Goal: Transaction & Acquisition: Purchase product/service

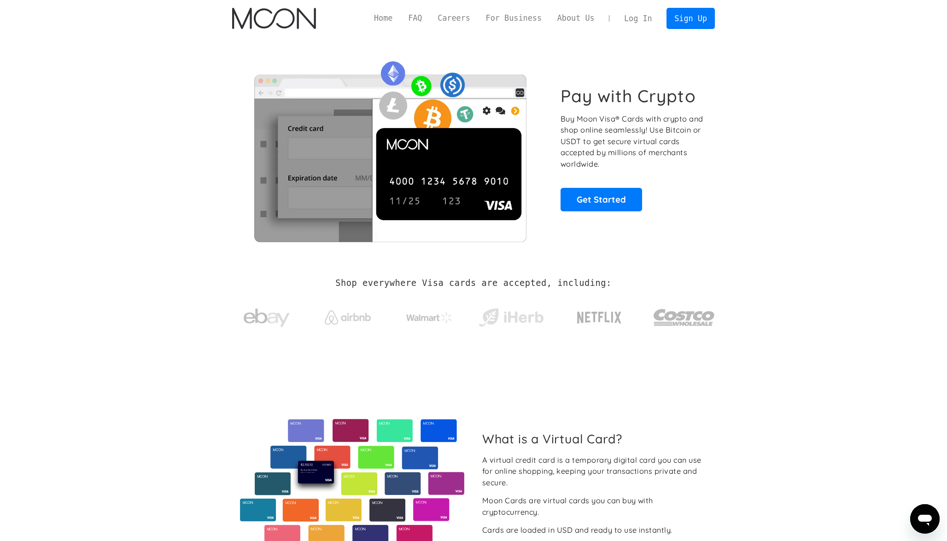
click at [647, 17] on link "Log In" at bounding box center [637, 18] width 43 height 20
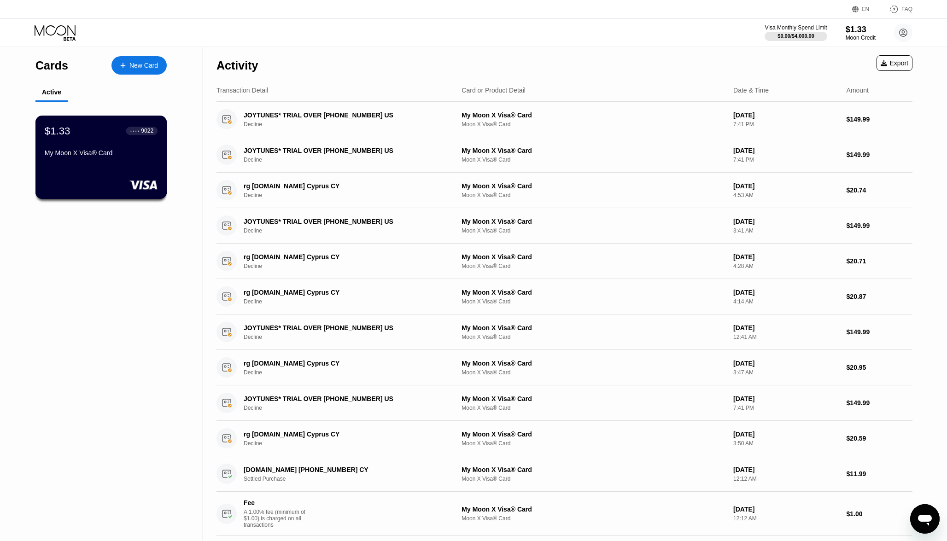
click at [91, 130] on div "$1.33 ● ● ● ● 9022" at bounding box center [101, 131] width 113 height 12
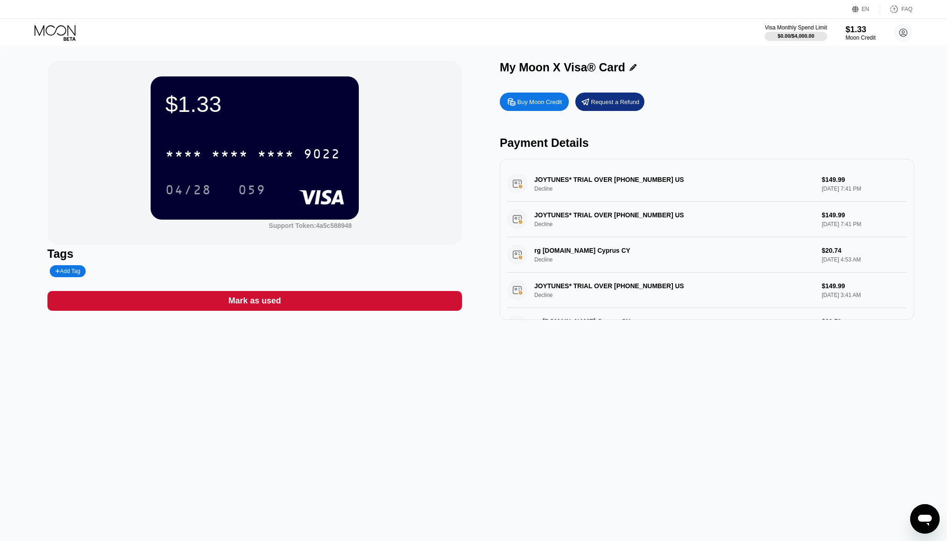
click at [552, 108] on div "Buy Moon Credit" at bounding box center [534, 102] width 69 height 18
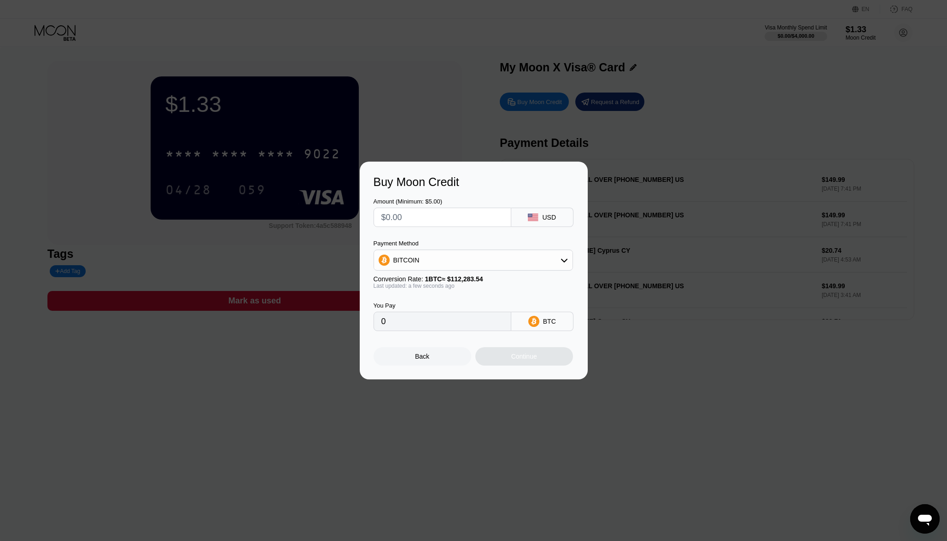
click at [467, 262] on div "BITCOIN" at bounding box center [473, 260] width 198 height 18
click at [447, 308] on div "USDT on TRON" at bounding box center [479, 305] width 174 height 7
type input "0.00"
click at [485, 221] on input "text" at bounding box center [442, 217] width 122 height 18
type input "$4"
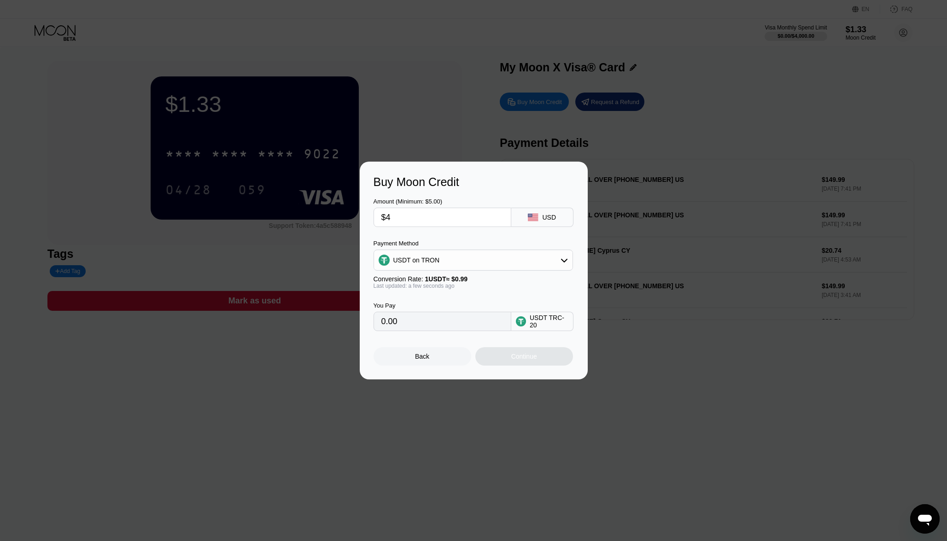
type input "4.04"
type input "0.00"
type input "$5"
type input "5.05"
type input "$5"
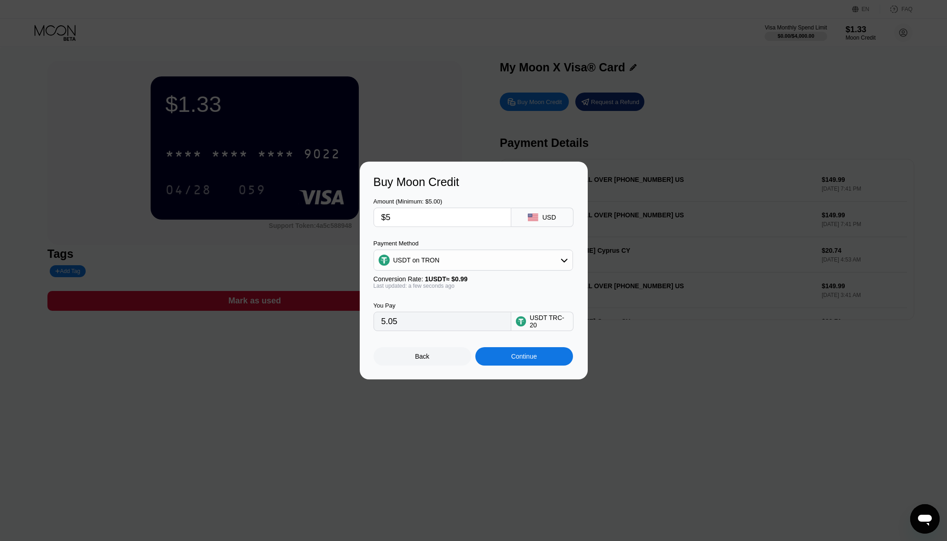
click at [508, 362] on div "Continue" at bounding box center [524, 356] width 98 height 18
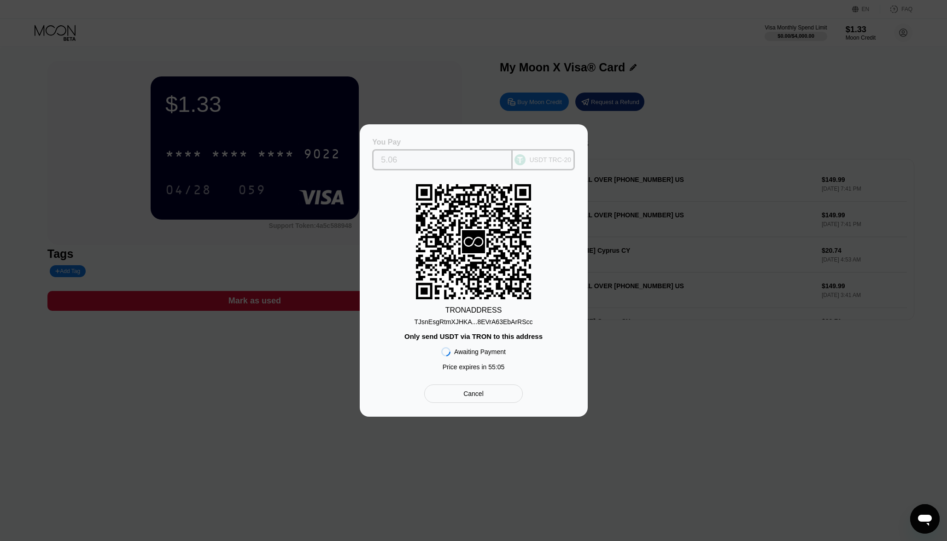
click at [546, 161] on div "USDT TRC-20" at bounding box center [550, 159] width 42 height 7
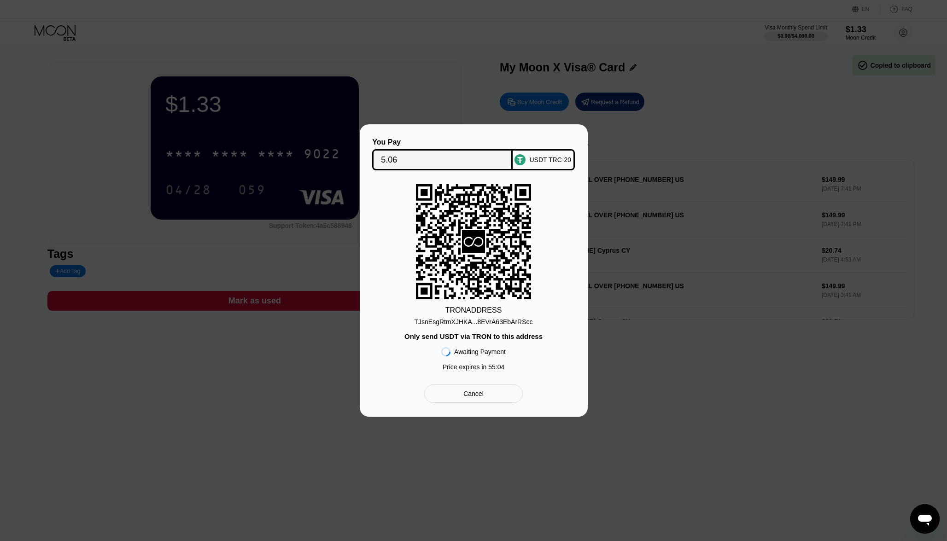
click at [549, 160] on div "USDT TRC-20" at bounding box center [550, 159] width 42 height 7
click at [528, 157] on div "USDT TRC-20" at bounding box center [544, 159] width 62 height 21
click at [532, 161] on div "USDT TRC-20" at bounding box center [550, 159] width 42 height 7
click at [658, 162] on div "You Pay 5.06 USDT TRC-20 TRON ADDRESS TJsnEsgRtmXJHKA...8EVrA63EbArRScc Only se…" at bounding box center [473, 270] width 947 height 292
click at [508, 395] on div "Cancel" at bounding box center [473, 394] width 98 height 18
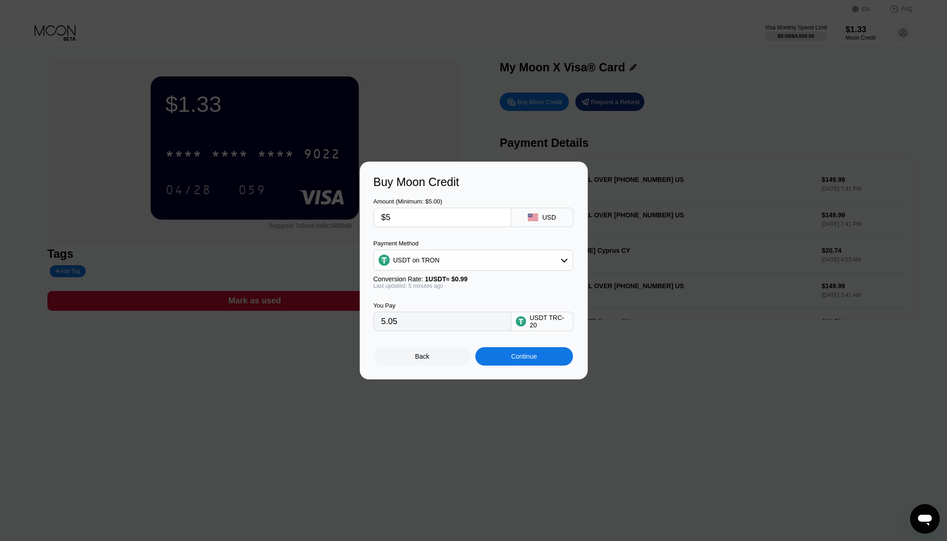
click at [547, 221] on div "USD" at bounding box center [542, 217] width 62 height 19
click at [543, 257] on div "USDT on TRON" at bounding box center [473, 260] width 198 height 18
click at [506, 289] on div "BITCOIN" at bounding box center [479, 285] width 174 height 7
type input "0.00004449"
click at [497, 361] on div "Continue" at bounding box center [524, 356] width 98 height 18
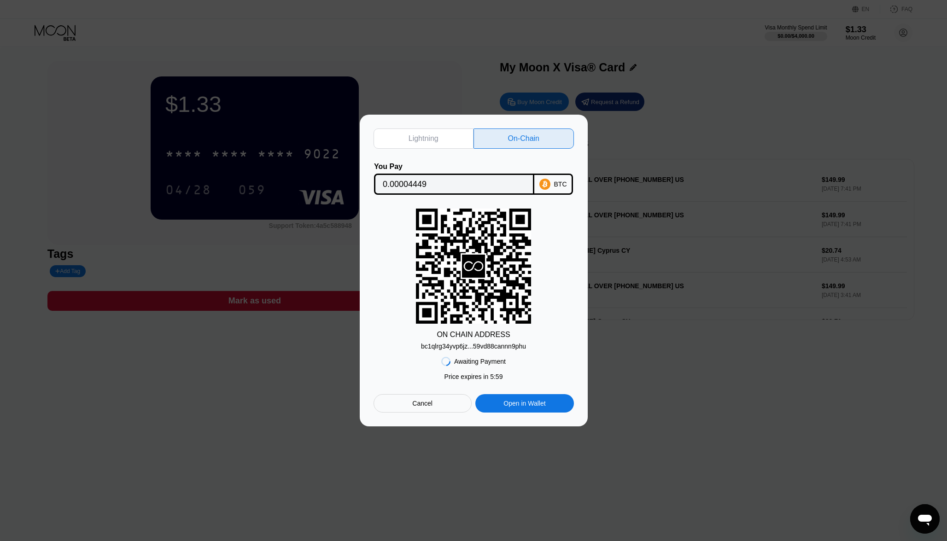
click at [502, 345] on div "bc1qlrg34yvp6jz...59vd88cannn9phu" at bounding box center [473, 346] width 105 height 7
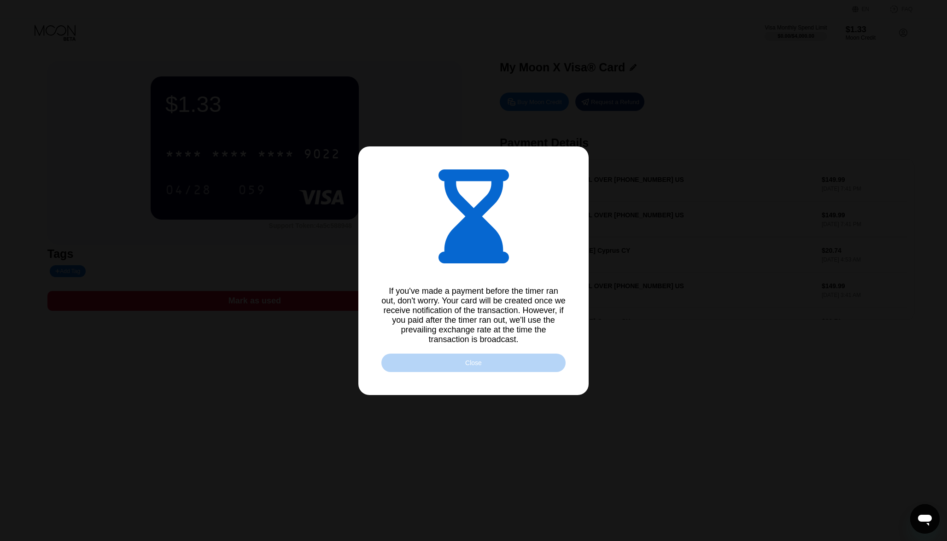
click at [525, 365] on div "Close" at bounding box center [473, 363] width 184 height 18
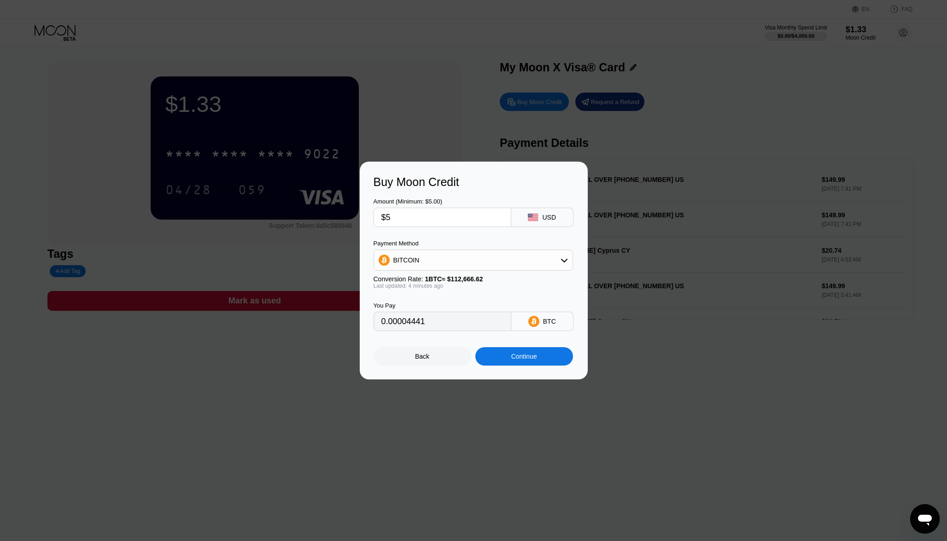
click at [515, 258] on div "BITCOIN" at bounding box center [473, 260] width 198 height 18
click at [482, 303] on div "USDT on TRON" at bounding box center [479, 305] width 174 height 7
type input "5.05"
click at [497, 360] on div "Continue" at bounding box center [524, 356] width 98 height 18
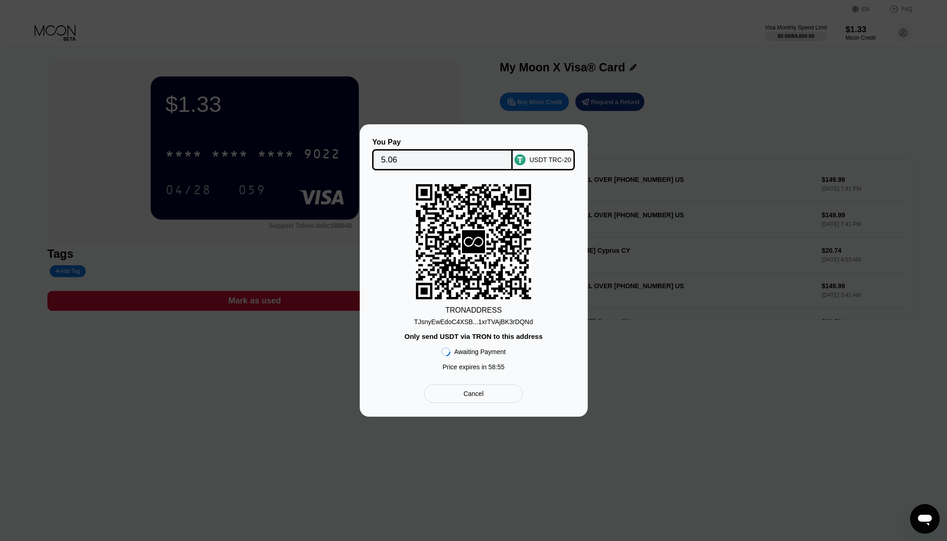
click at [506, 319] on div "TJsnyEwEdoC4XSB...1xrTVAjBK3rDQNd" at bounding box center [473, 321] width 119 height 7
click at [717, 48] on div at bounding box center [477, 270] width 954 height 541
click at [690, 151] on div "You Pay 5.06 USDT TRC-20 TRON ADDRESS TJsnyEwEdoC4XSB...1xrTVAjBK3rDQNd Only se…" at bounding box center [473, 270] width 947 height 292
click at [481, 392] on div "Cancel" at bounding box center [473, 394] width 98 height 18
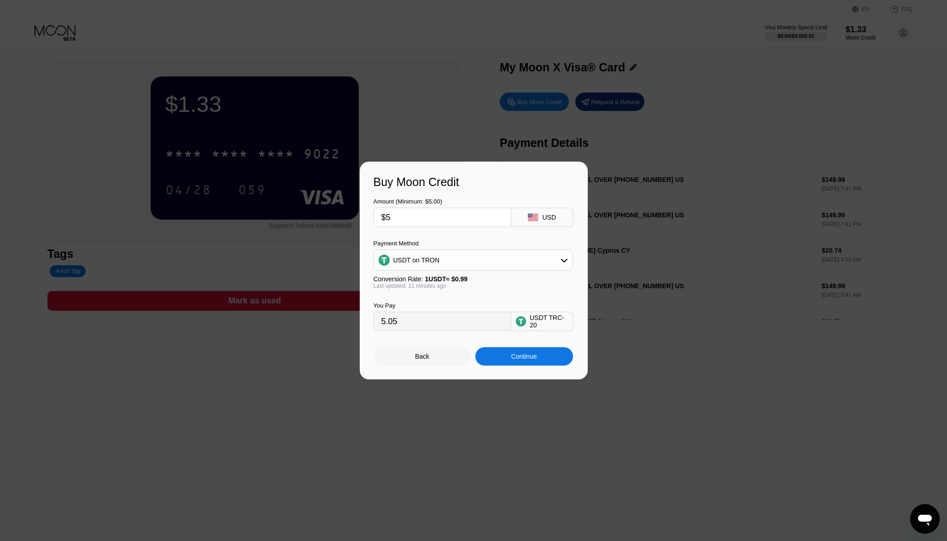
click at [442, 359] on div "Back" at bounding box center [422, 356] width 98 height 18
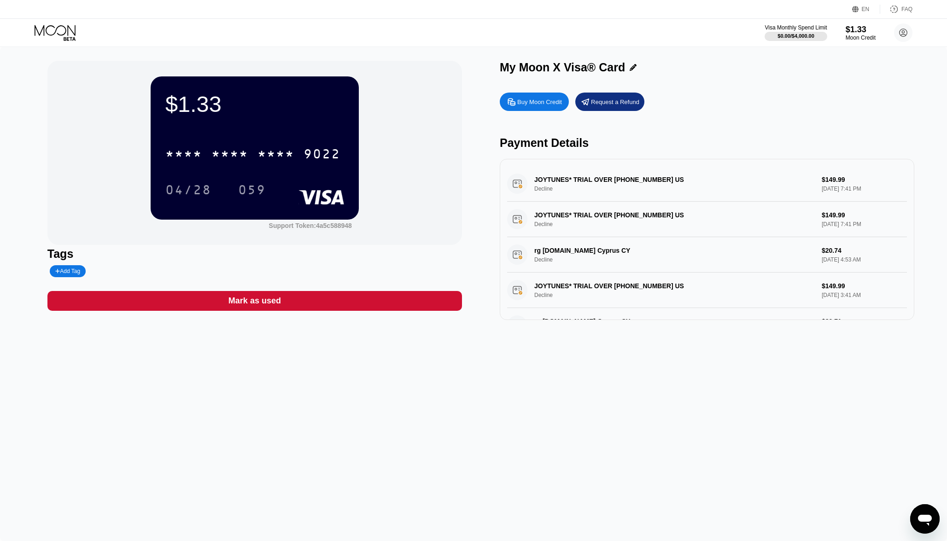
click at [54, 35] on icon at bounding box center [56, 33] width 43 height 16
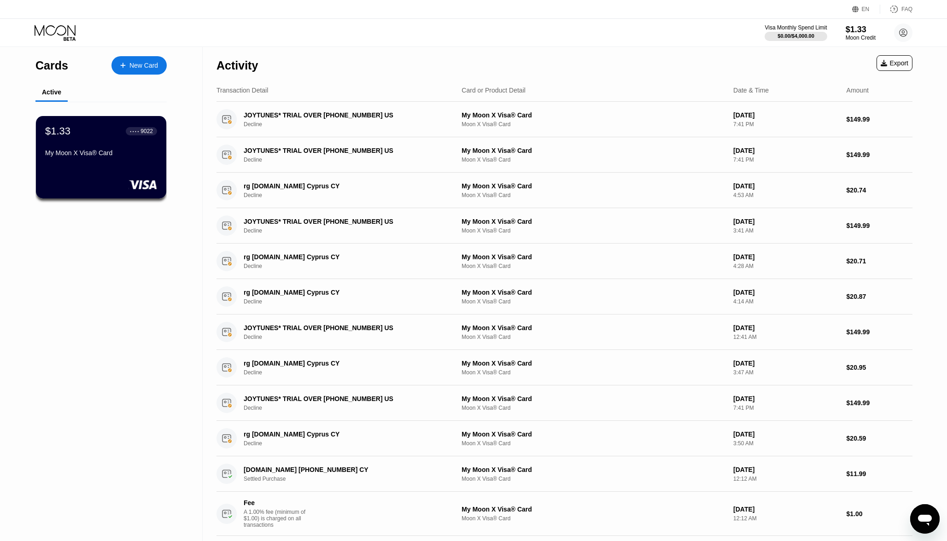
click at [335, 17] on div "EN Language Select an item Save FAQ" at bounding box center [473, 9] width 947 height 19
click at [49, 89] on div "Active" at bounding box center [51, 91] width 19 height 7
click at [55, 65] on div "Cards" at bounding box center [51, 65] width 33 height 13
click at [55, 32] on icon at bounding box center [56, 33] width 43 height 16
click at [128, 120] on div "$1.33 ● ● ● ● 9022 My Moon X Visa® Card" at bounding box center [101, 157] width 132 height 83
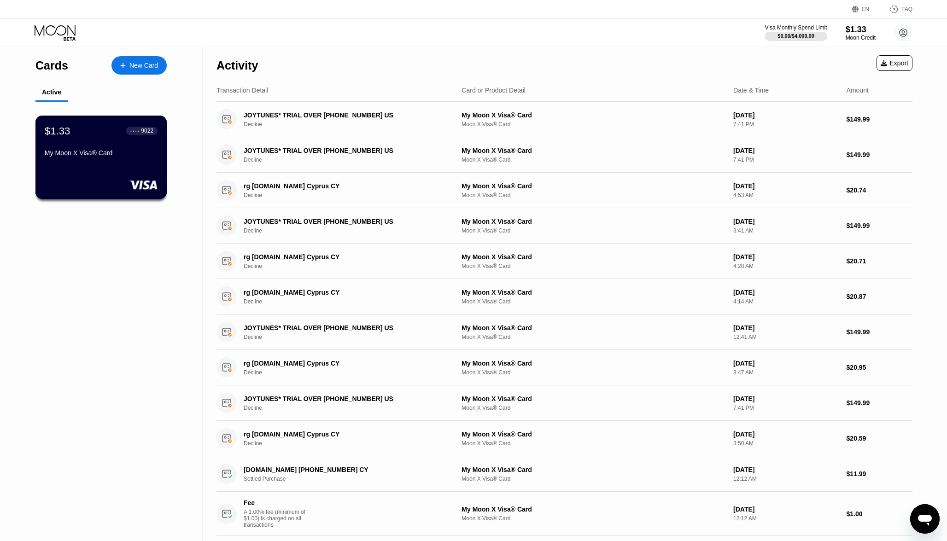
click at [116, 160] on div "Cards New Card Active $1.33 ● ● ● ● 9022 My Moon X Visa® Card Activity Export T…" at bounding box center [473, 270] width 947 height 541
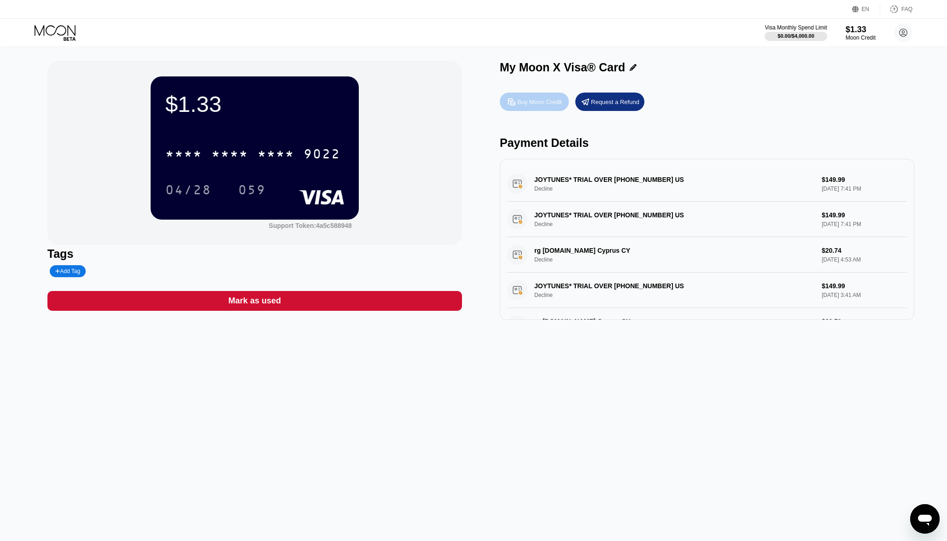
click at [544, 109] on div "Buy Moon Credit" at bounding box center [534, 102] width 69 height 18
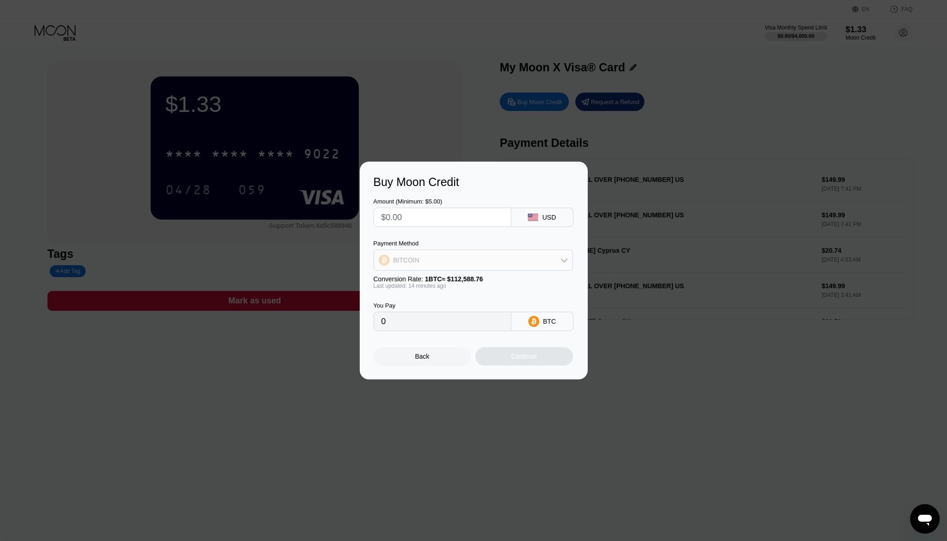
click at [525, 264] on div "BITCOIN" at bounding box center [473, 260] width 198 height 18
click at [451, 304] on div "USDT on TRON" at bounding box center [479, 305] width 174 height 7
type input "0.00"
click at [447, 218] on input "text" at bounding box center [442, 217] width 122 height 18
type input "$18"
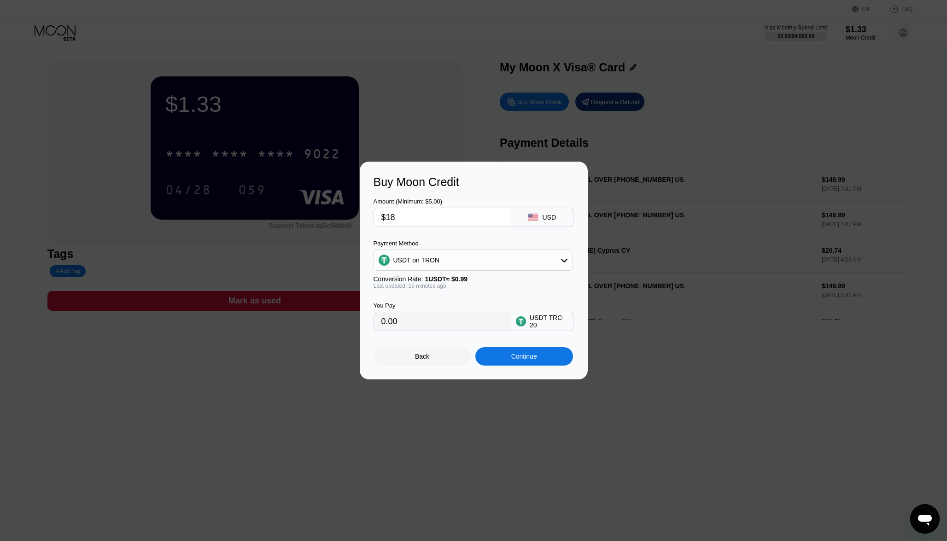
type input "18.18"
click at [402, 218] on input "$18" at bounding box center [442, 217] width 122 height 18
click at [427, 223] on input "$18" at bounding box center [442, 217] width 122 height 18
type input "$17"
type input "17.17"
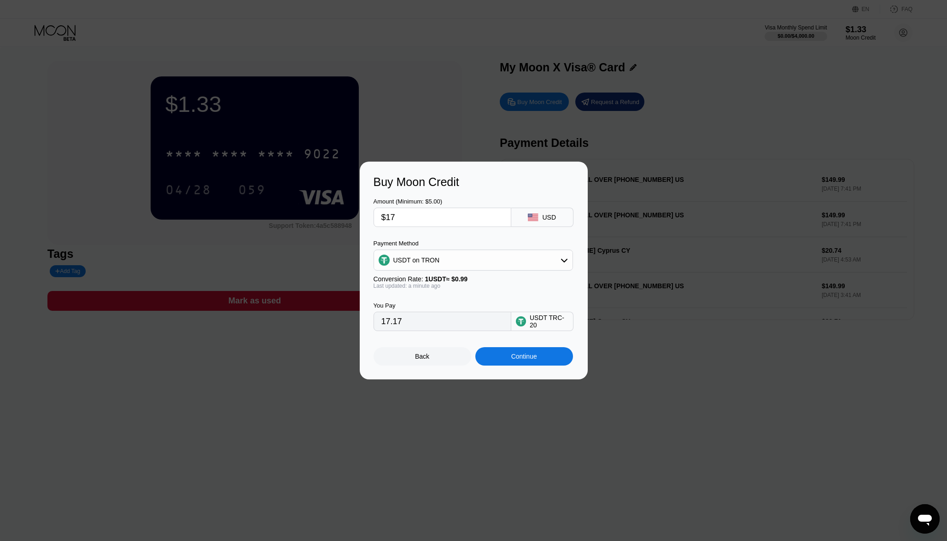
type input "$17"
click at [507, 361] on div "Continue" at bounding box center [524, 356] width 98 height 18
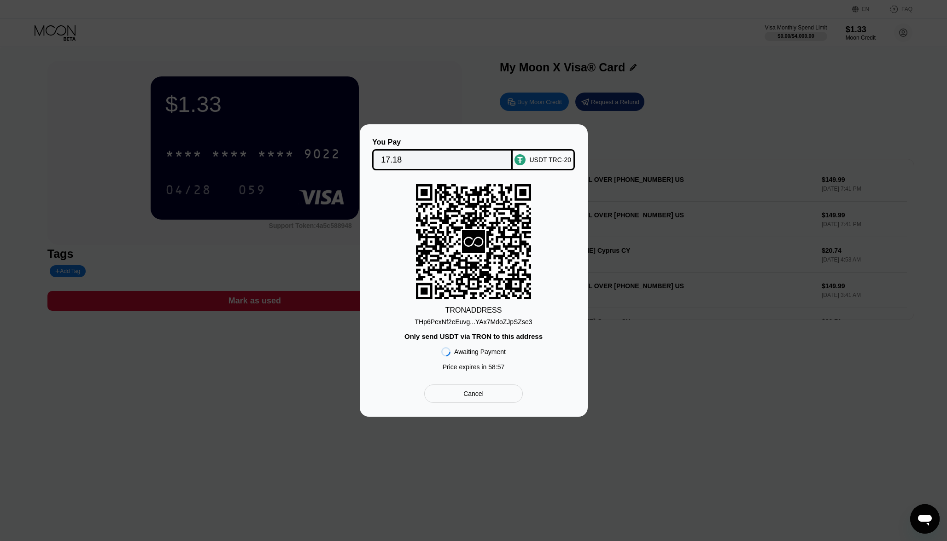
click at [411, 151] on input "17.18" at bounding box center [442, 160] width 123 height 18
drag, startPoint x: 519, startPoint y: 321, endPoint x: 566, endPoint y: 259, distance: 77.8
click at [519, 321] on div "THp6PexNf2eEuvg...YAx7MdoZJpSZse3" at bounding box center [473, 321] width 117 height 7
click at [419, 158] on input "17.18" at bounding box center [442, 160] width 123 height 18
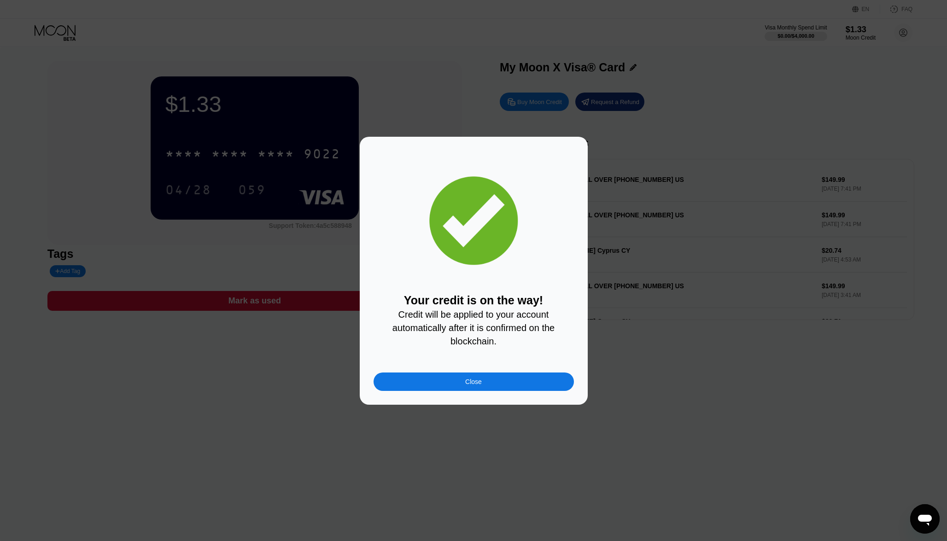
click at [475, 385] on div "Close" at bounding box center [473, 381] width 17 height 7
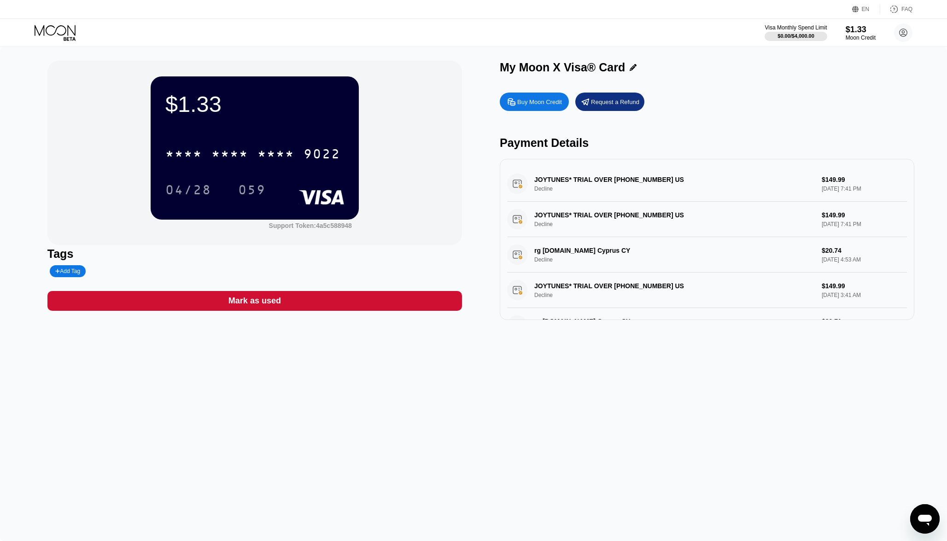
drag, startPoint x: 439, startPoint y: 167, endPoint x: 435, endPoint y: 161, distance: 7.7
click at [439, 167] on div "$1.33 * * * * * * * * * * * * 9022 04/28 059 Support Token: 4a5c588948" at bounding box center [254, 153] width 414 height 184
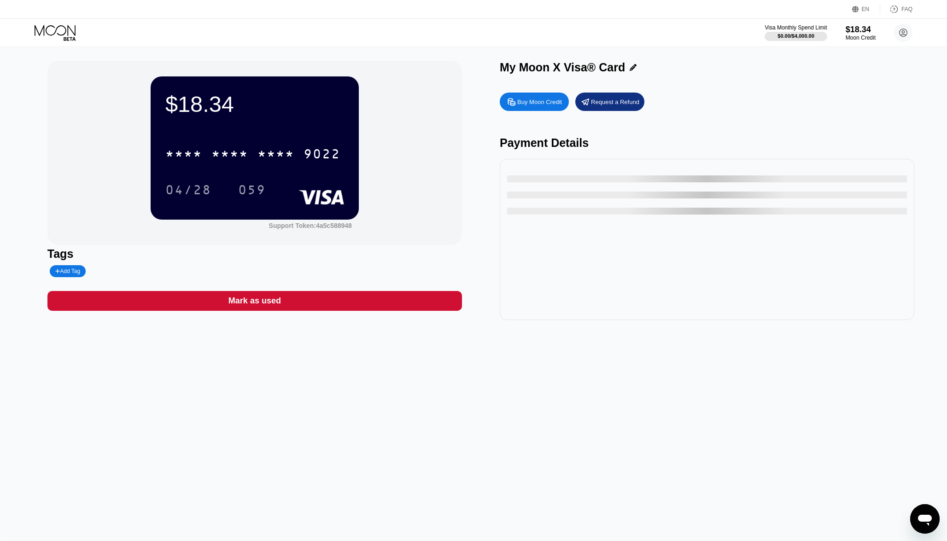
click at [270, 121] on div "$18.34 * * * * * * * * * * * * 9022 04/28 059" at bounding box center [255, 147] width 208 height 143
click at [309, 192] on rect at bounding box center [321, 197] width 46 height 15
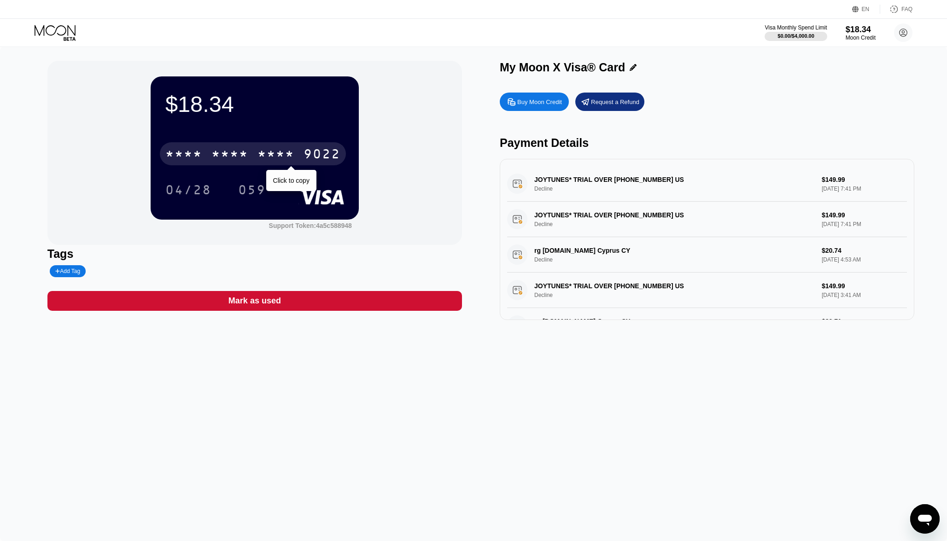
click at [307, 148] on div "* * * * * * * * * * * * 9022" at bounding box center [253, 153] width 186 height 23
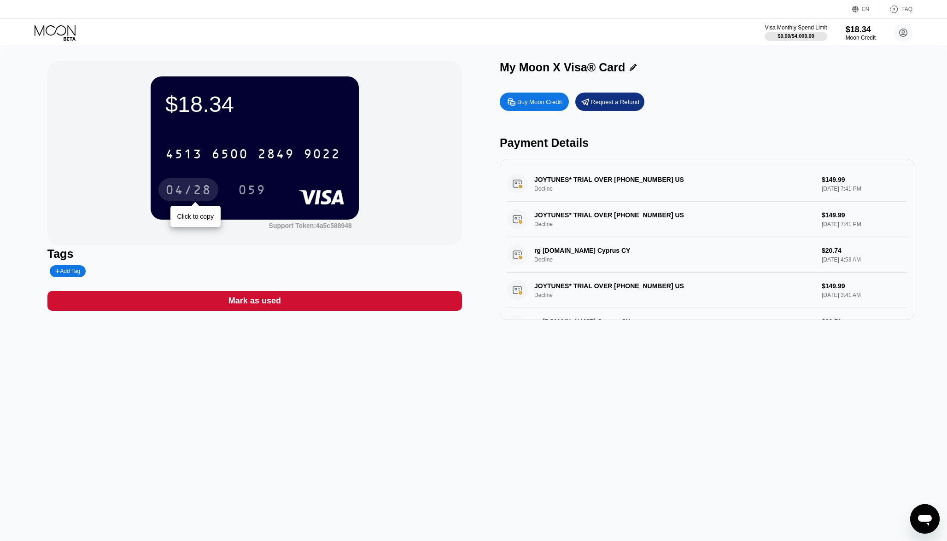
click at [199, 192] on div "04/28" at bounding box center [188, 191] width 46 height 15
